Goal: Task Accomplishment & Management: Manage account settings

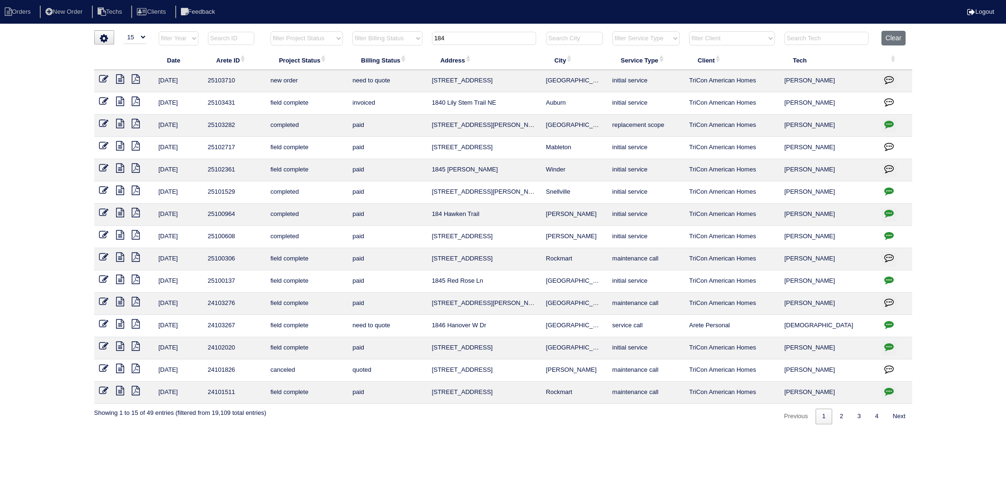
select select "15"
click at [391, 54] on table "Date Arete ID Project Status Billing Status Address City Service Type Client Te…" at bounding box center [503, 217] width 818 height 373
type input "3780"
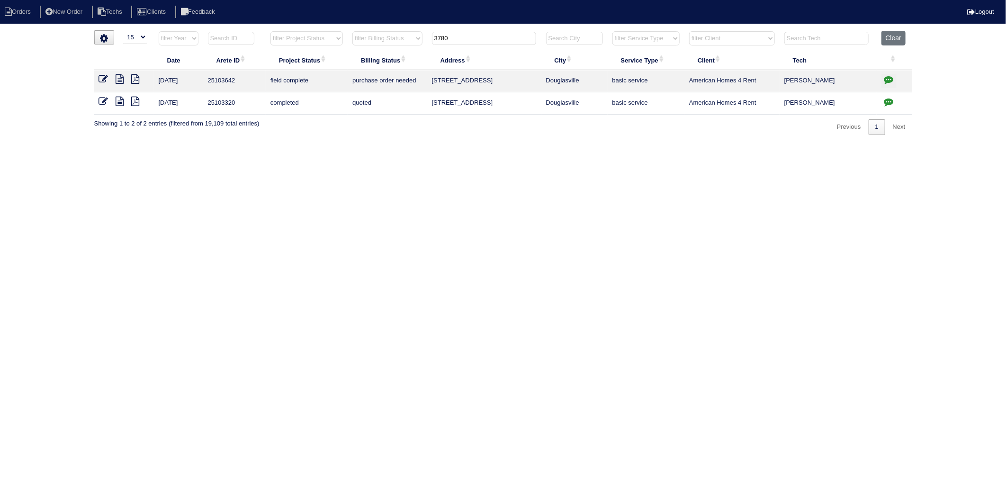
click at [170, 144] on html "Orders New Order Techs Clients Feedback Logout Orders New Order Users Clients M…" at bounding box center [503, 72] width 1006 height 144
click at [101, 100] on icon at bounding box center [103, 101] width 9 height 9
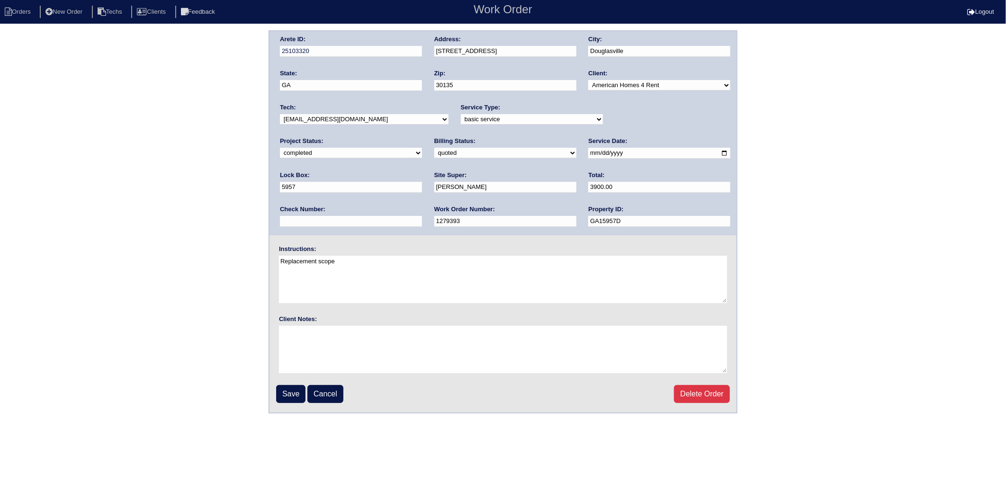
click at [434, 153] on select "need to quote quoted need to invoice invoiced paid warranty purchase order need…" at bounding box center [505, 153] width 142 height 10
select select "invoiced"
click at [434, 148] on select "need to quote quoted need to invoice invoiced paid warranty purchase order need…" at bounding box center [505, 153] width 142 height 10
click at [283, 385] on input "Save" at bounding box center [290, 394] width 29 height 18
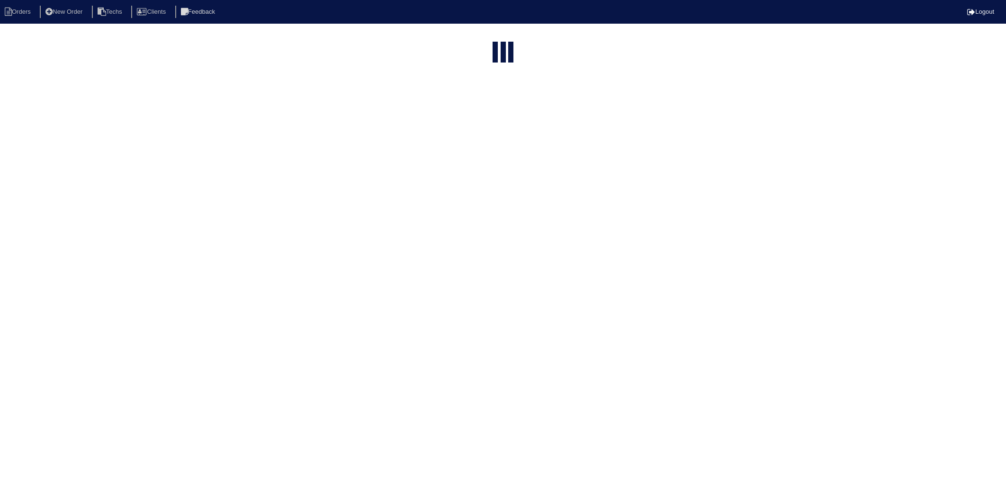
select select "15"
